Goal: Check status

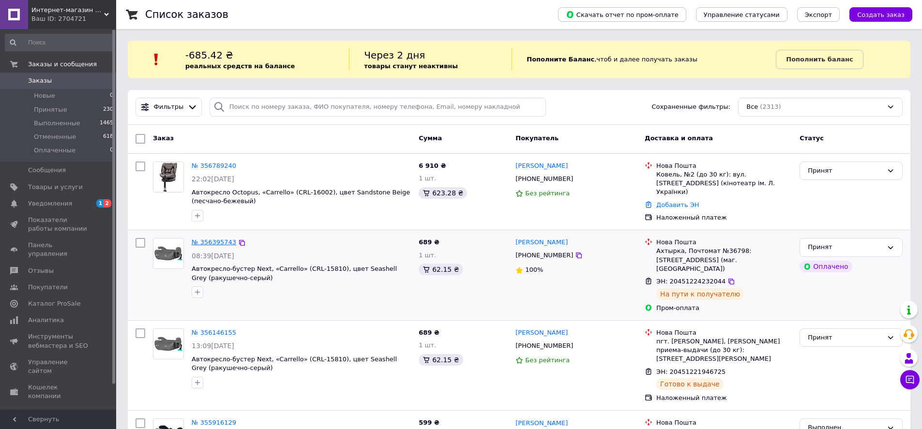
click at [205, 238] on link "№ 356395743" at bounding box center [214, 241] width 45 height 7
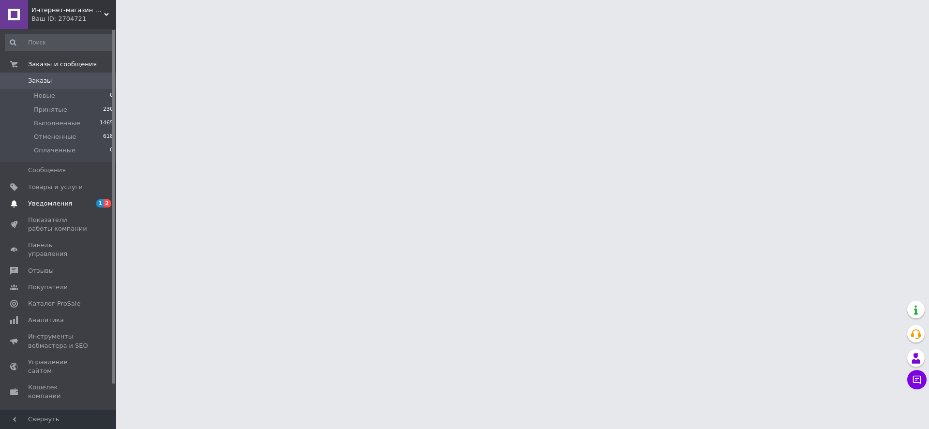
click at [63, 200] on span "Уведомления" at bounding box center [50, 203] width 44 height 9
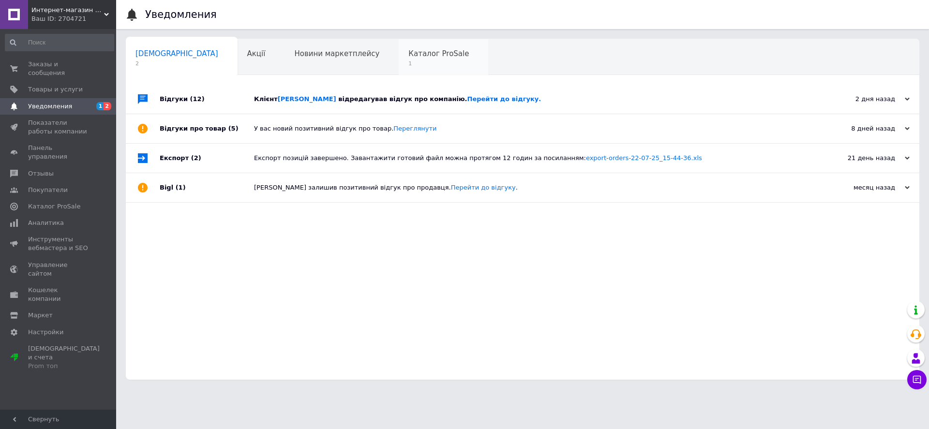
click at [408, 52] on span "Каталог ProSale" at bounding box center [438, 53] width 60 height 9
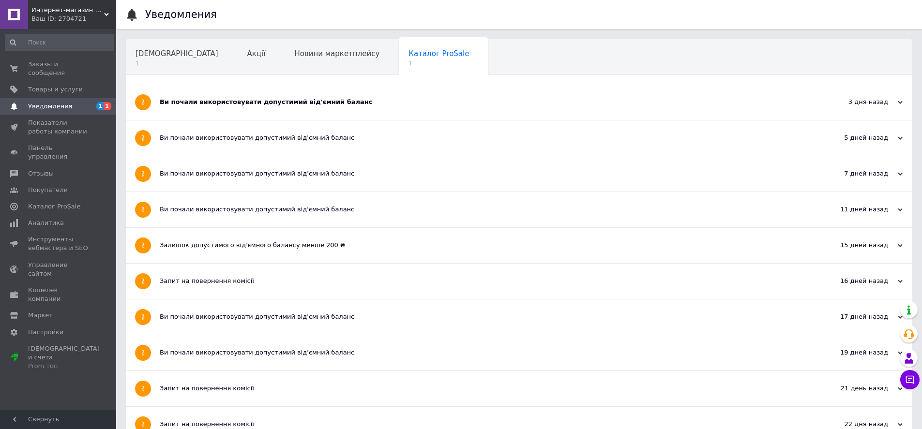
click at [325, 103] on div "Ви почали використовувати допустимий від'ємний баланс" at bounding box center [483, 102] width 646 height 9
